Goal: Task Accomplishment & Management: Use online tool/utility

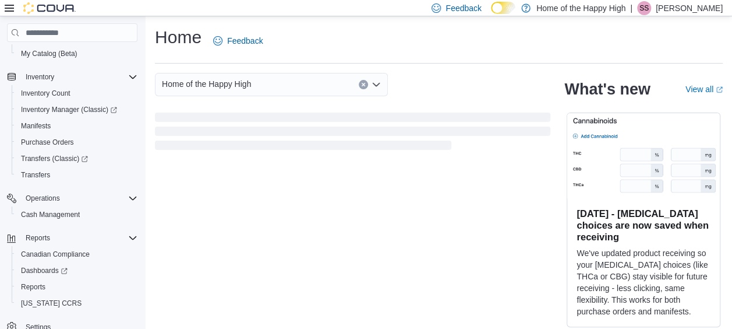
scroll to position [152, 0]
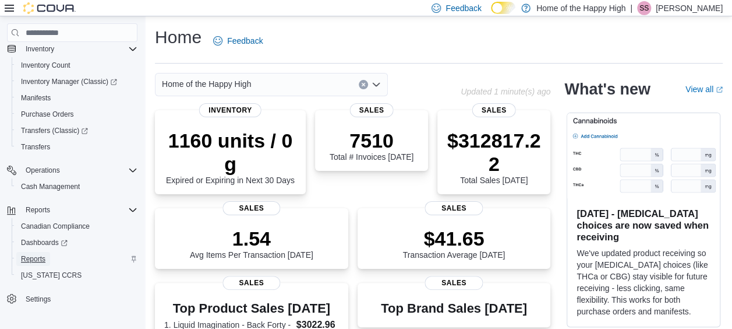
click at [39, 263] on span "Reports" at bounding box center [33, 259] width 24 height 14
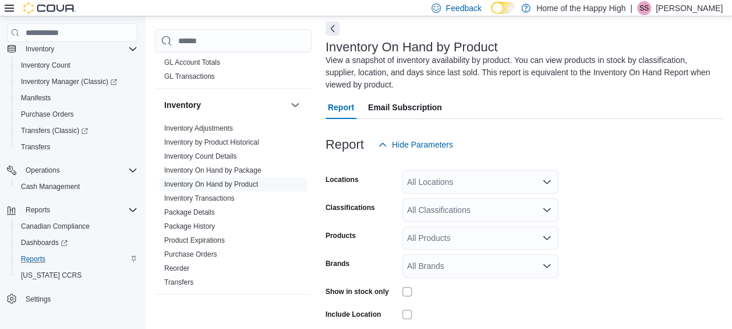
scroll to position [280, 0]
click at [245, 168] on link "Inventory On Hand by Package" at bounding box center [212, 169] width 97 height 8
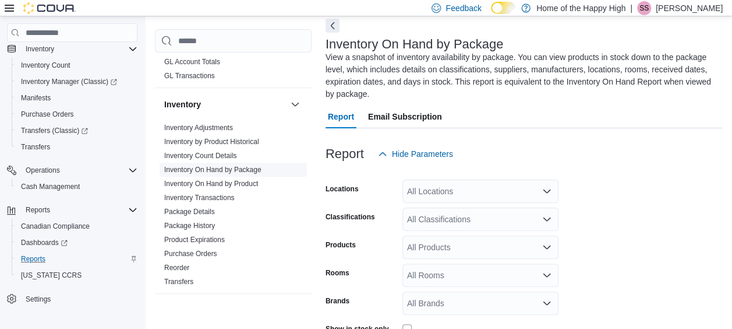
scroll to position [63, 0]
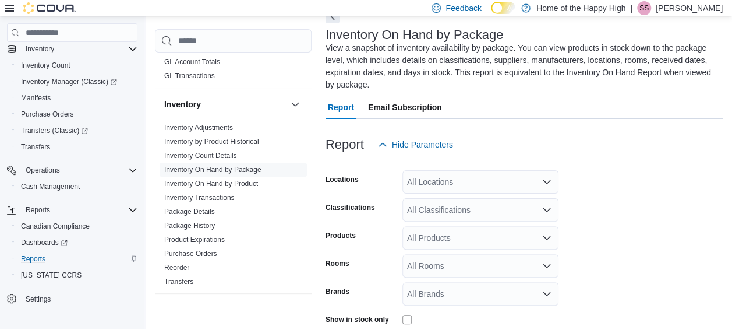
click at [518, 182] on div "All Locations" at bounding box center [480, 181] width 156 height 23
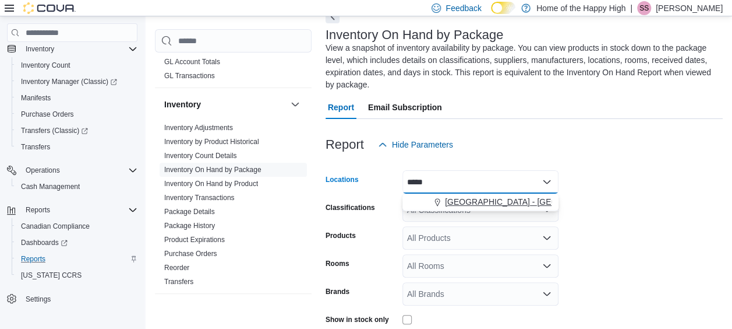
type input "*****"
click at [509, 197] on span "[GEOGRAPHIC_DATA] - [GEOGRAPHIC_DATA] - Pop's Cannabis" at bounding box center [565, 202] width 241 height 12
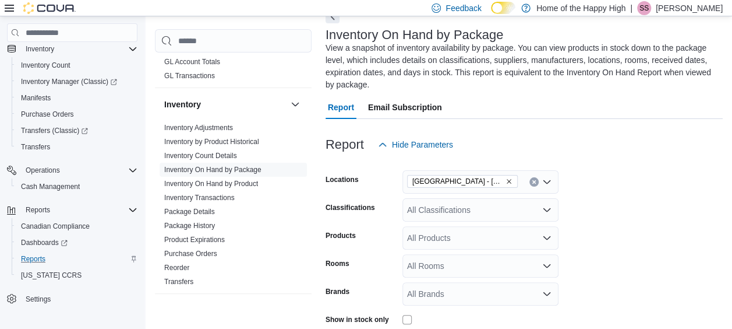
click at [628, 210] on form "Locations [GEOGRAPHIC_DATA] - [GEOGRAPHIC_DATA] - Pop's Cannabis Classification…" at bounding box center [524, 269] width 397 height 227
click at [496, 207] on div "All Classifications" at bounding box center [480, 209] width 156 height 23
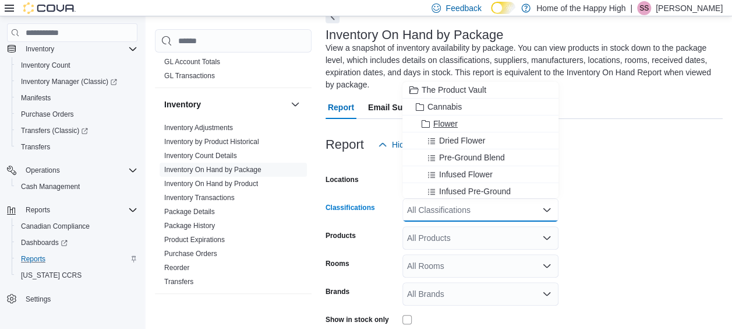
click at [452, 118] on span "Flower" at bounding box center [445, 124] width 24 height 12
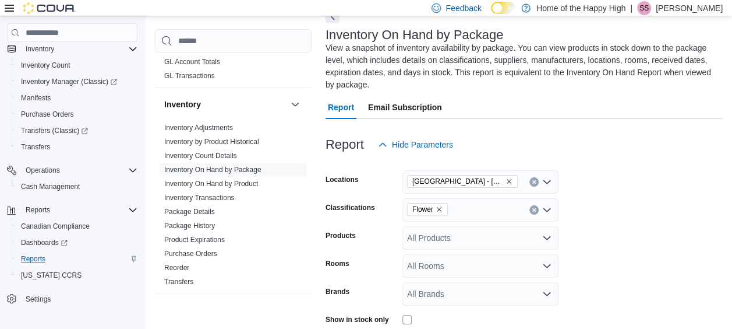
click at [623, 169] on div at bounding box center [524, 163] width 397 height 14
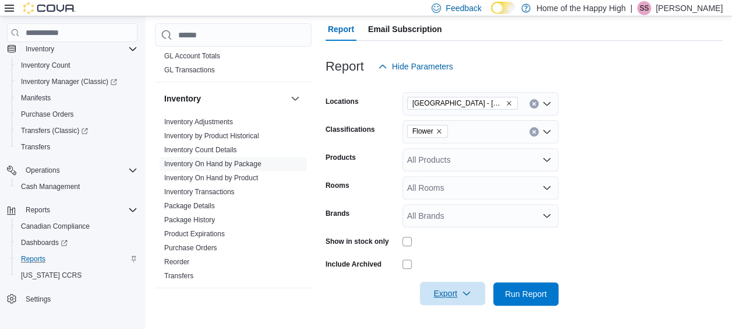
click at [470, 292] on icon "button" at bounding box center [466, 292] width 9 height 9
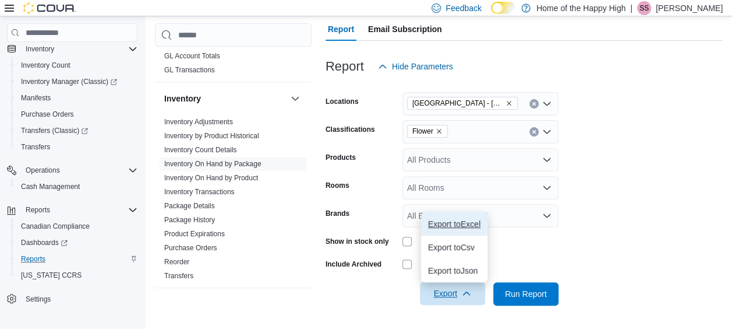
click at [469, 222] on span "Export to Excel" at bounding box center [454, 223] width 52 height 9
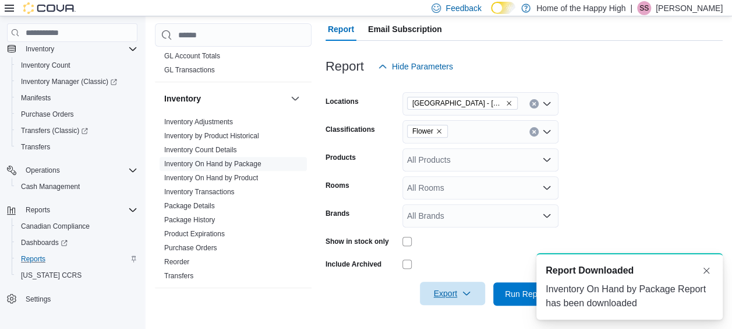
scroll to position [0, 0]
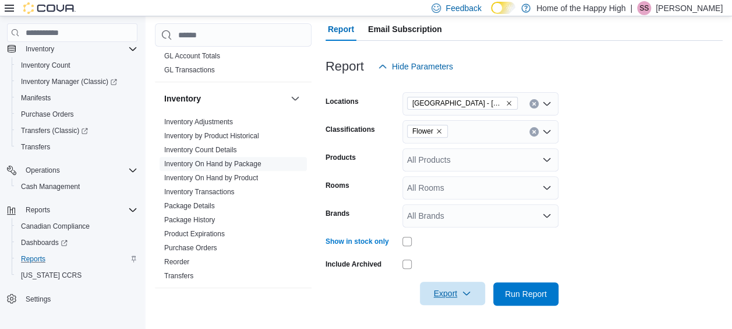
click at [446, 288] on span "Export" at bounding box center [452, 292] width 51 height 23
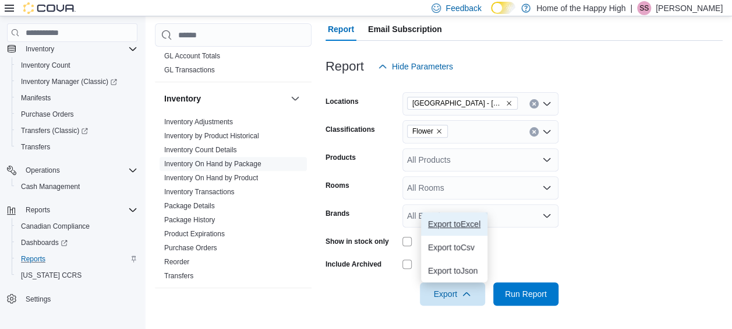
click at [454, 223] on span "Export to Excel" at bounding box center [454, 223] width 52 height 9
